Goal: Navigation & Orientation: Find specific page/section

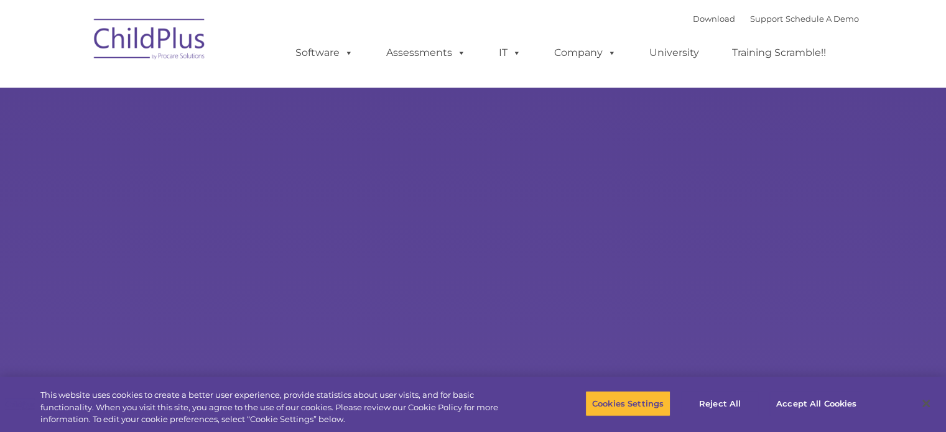
select select "MEDIUM"
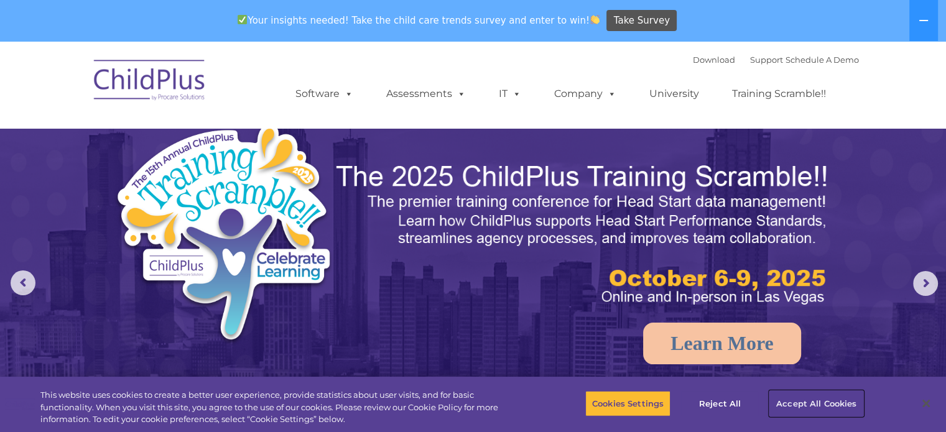
click at [804, 401] on button "Accept All Cookies" at bounding box center [817, 404] width 94 height 26
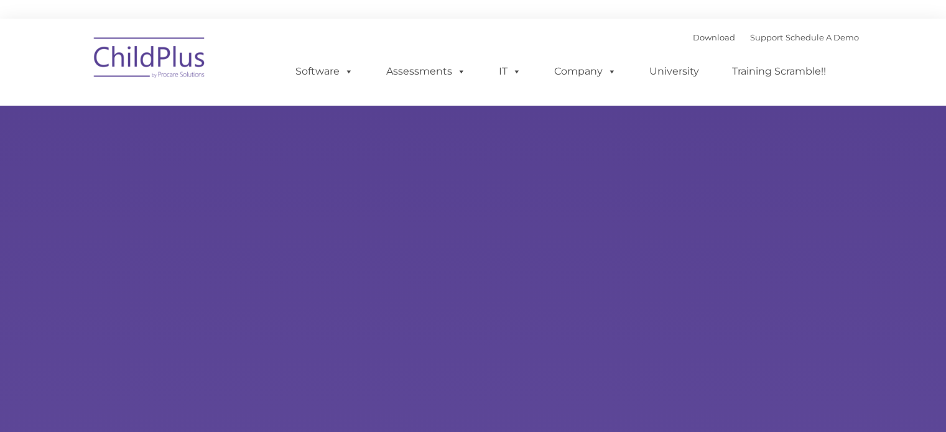
type input ""
select select "MEDIUM"
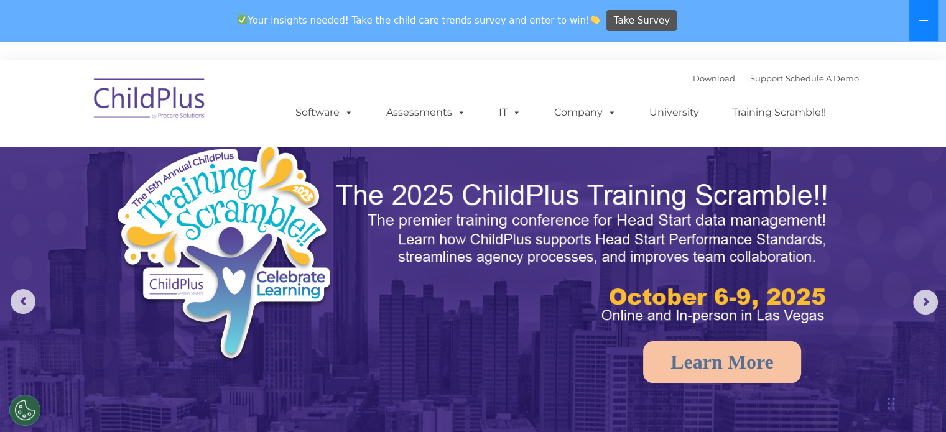
click at [933, 13] on button at bounding box center [924, 20] width 29 height 41
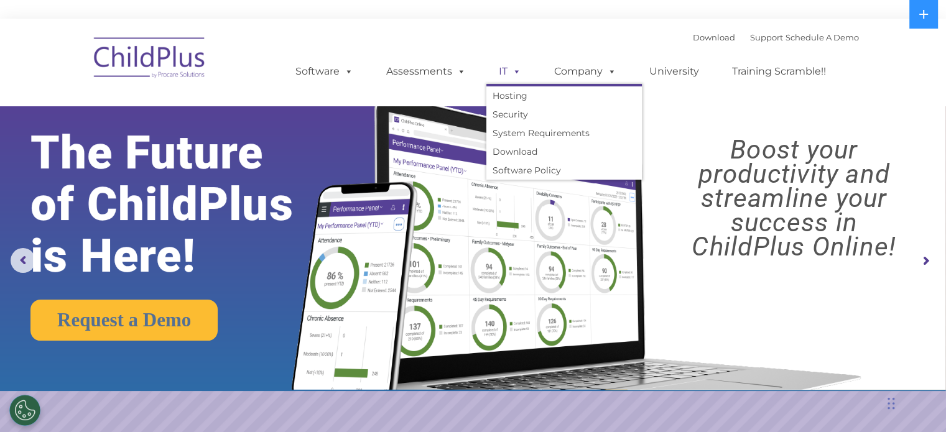
click at [505, 73] on link "IT" at bounding box center [510, 71] width 47 height 25
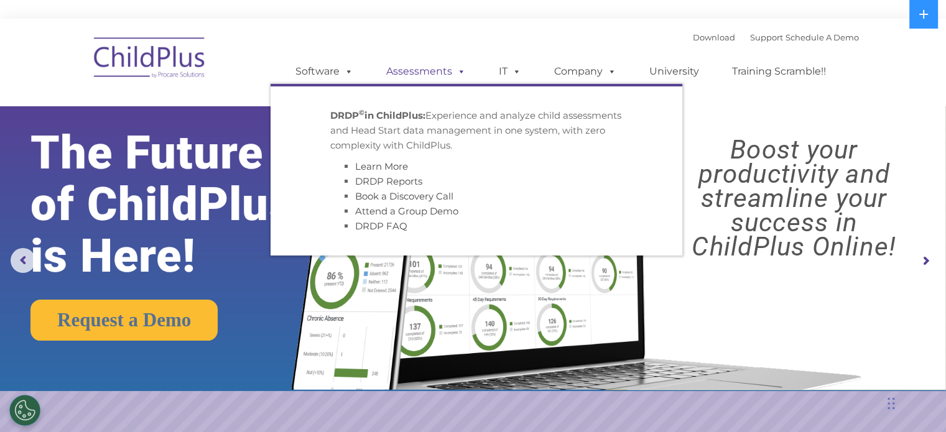
click at [455, 72] on span at bounding box center [459, 71] width 14 height 12
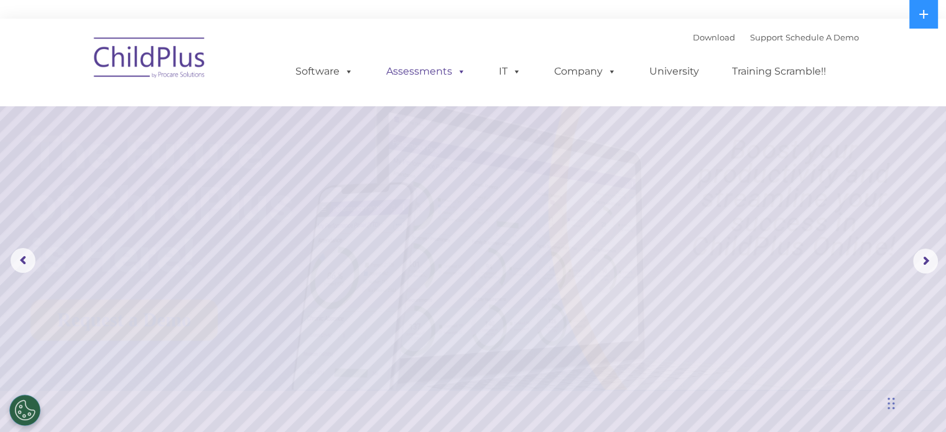
click at [455, 72] on span at bounding box center [459, 71] width 14 height 12
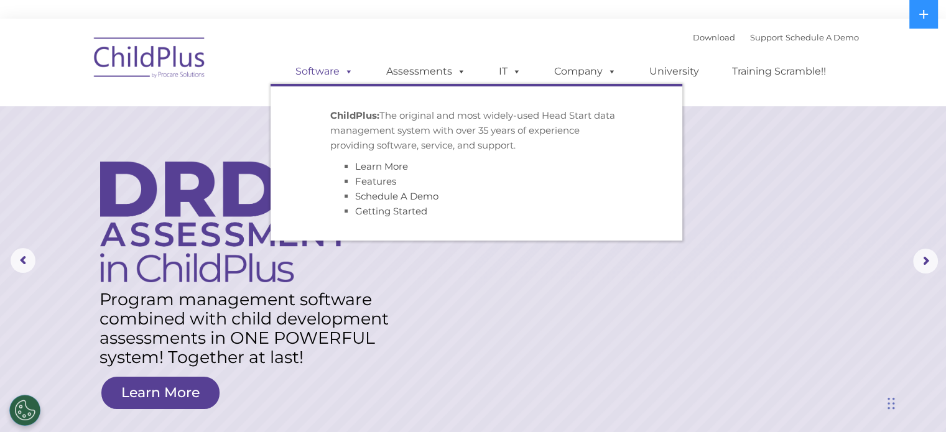
click at [323, 69] on link "Software" at bounding box center [324, 71] width 83 height 25
